Goal: Task Accomplishment & Management: Use online tool/utility

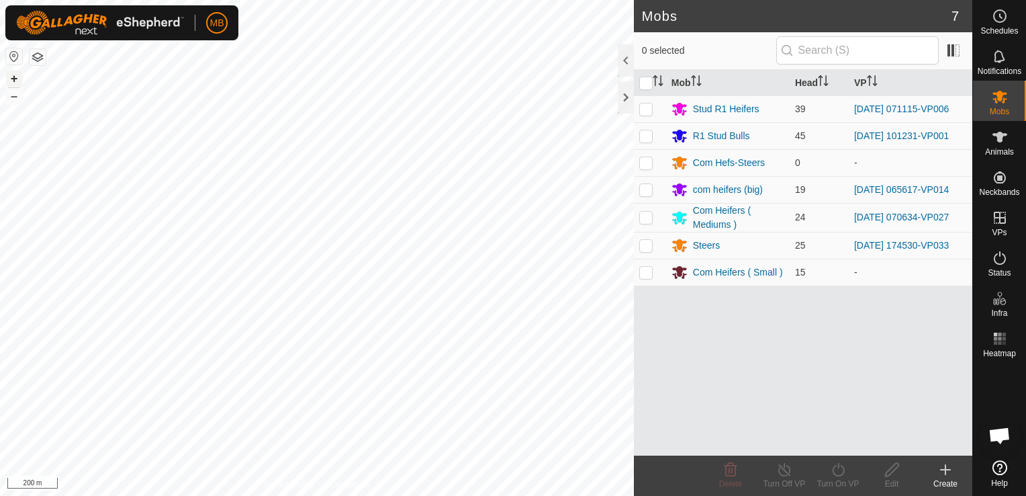
click at [12, 79] on button "+" at bounding box center [14, 79] width 16 height 16
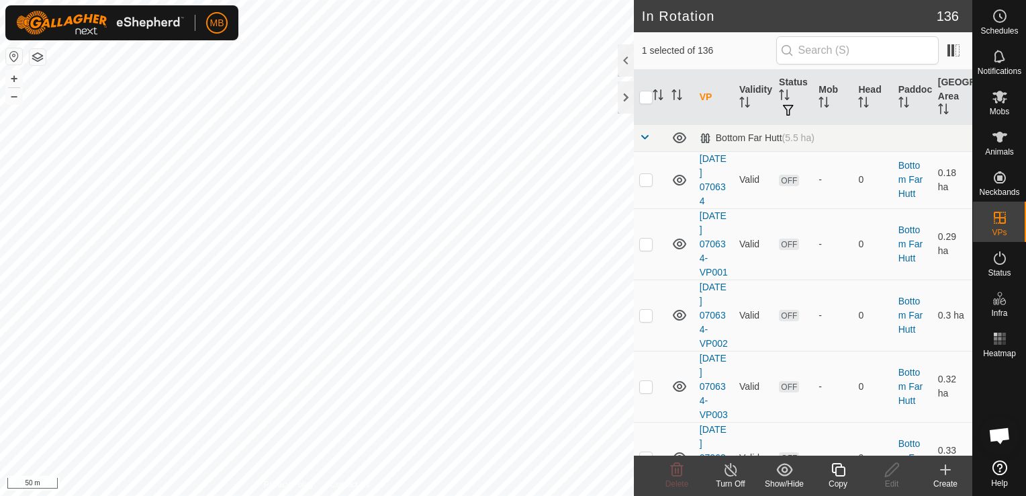
click at [838, 474] on icon at bounding box center [838, 470] width 17 height 16
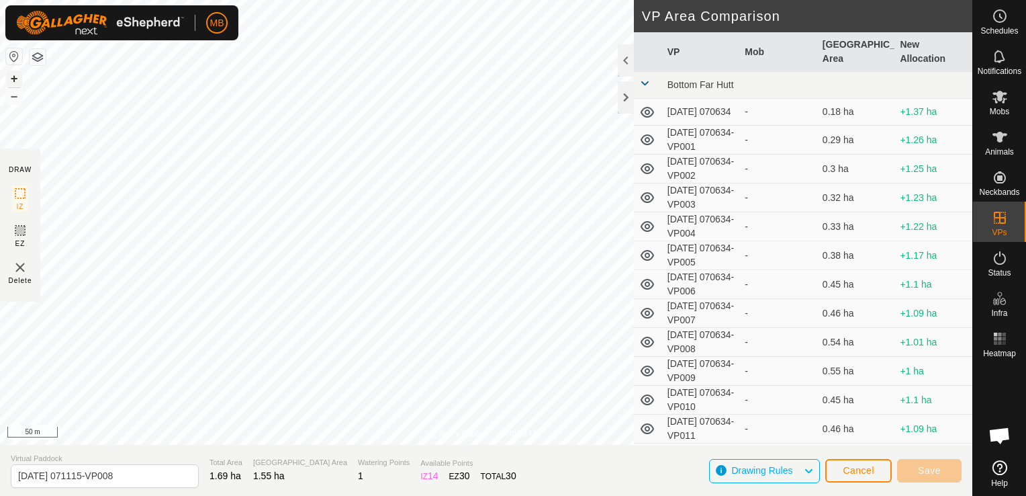
click at [13, 76] on button "+" at bounding box center [14, 79] width 16 height 16
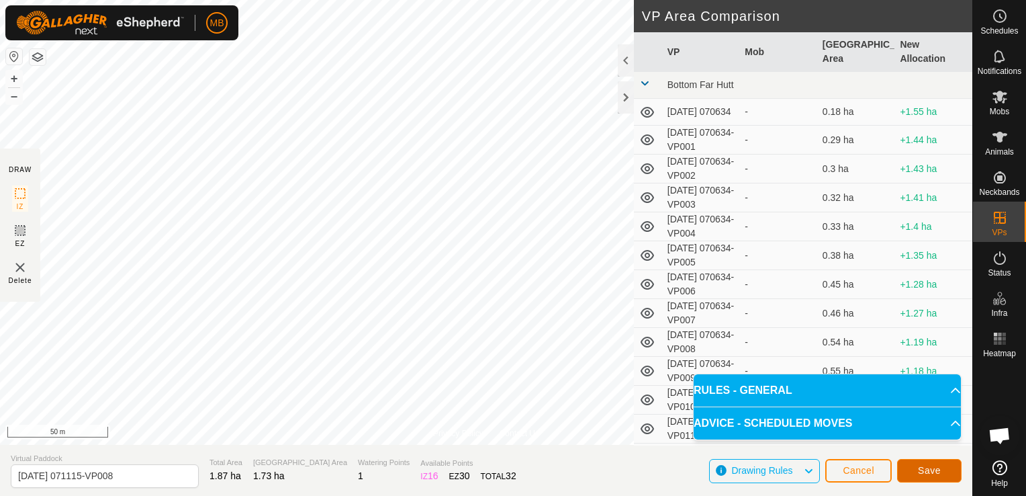
click at [931, 472] on span "Save" at bounding box center [929, 470] width 23 height 11
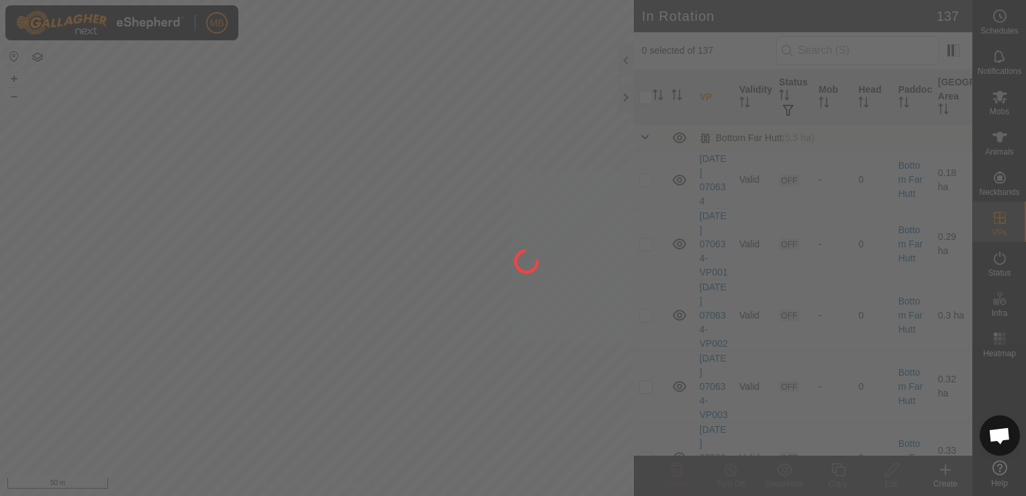
click at [339, 347] on div at bounding box center [513, 248] width 1026 height 496
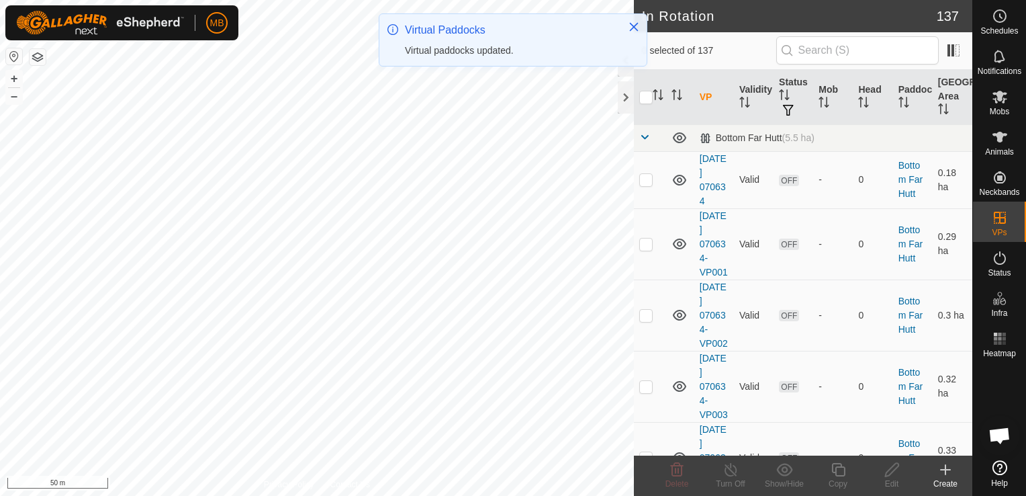
checkbox input "true"
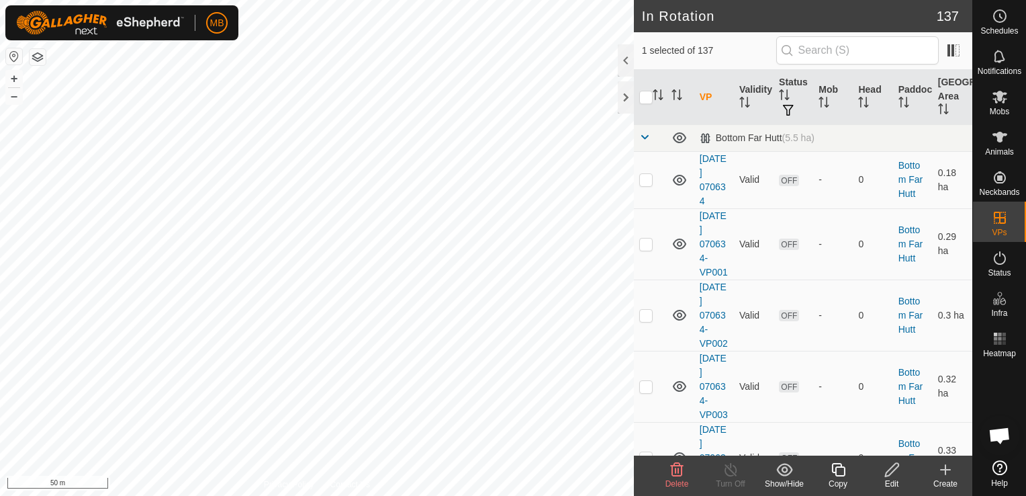
click at [895, 476] on icon at bounding box center [892, 470] width 17 height 16
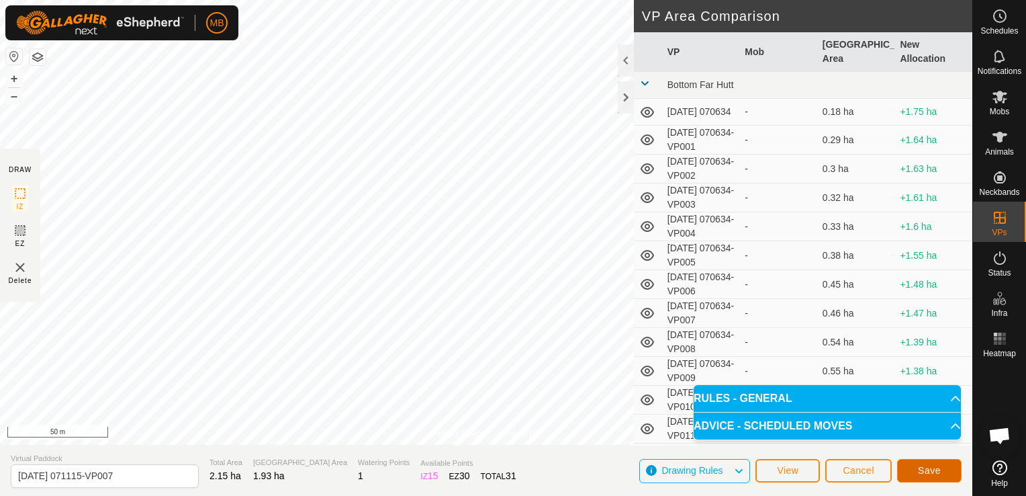
click at [942, 473] on button "Save" at bounding box center [930, 471] width 64 height 24
